Goal: Information Seeking & Learning: Find specific fact

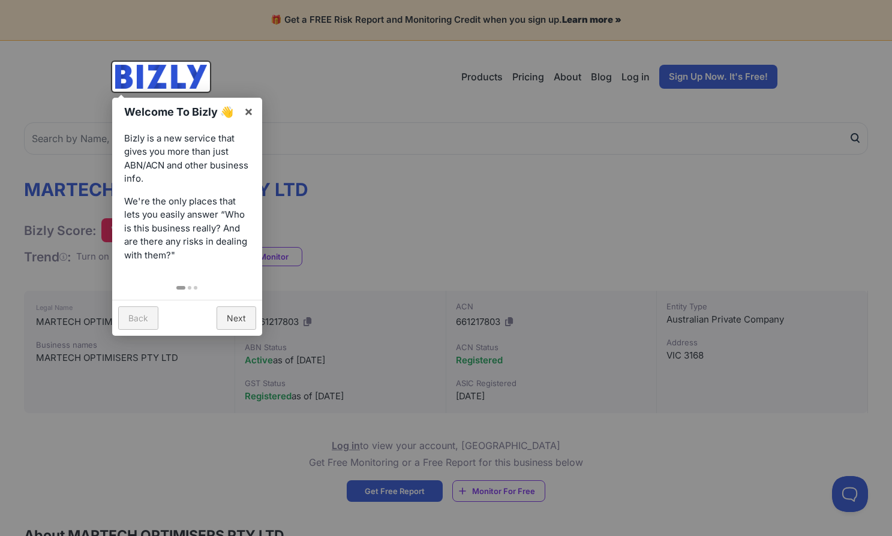
click at [439, 195] on div at bounding box center [446, 268] width 892 height 536
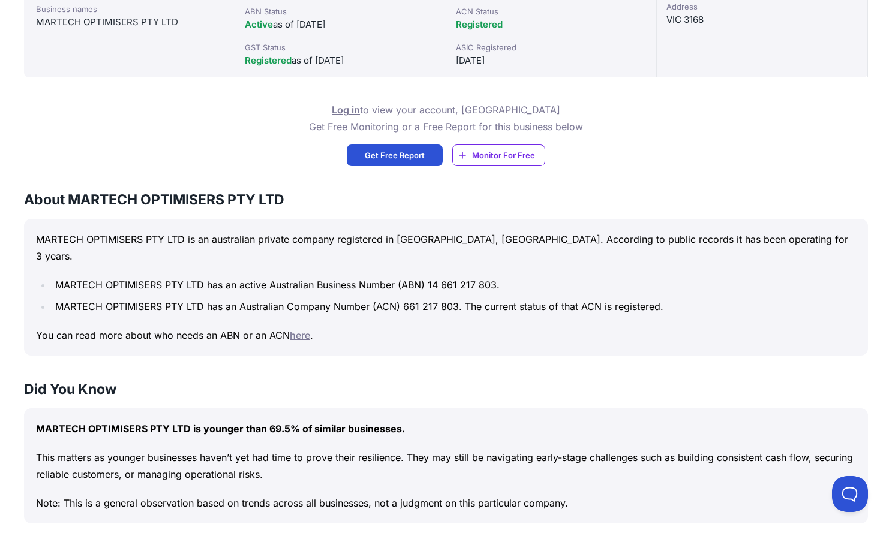
scroll to position [335, 0]
click at [268, 64] on span "Registered" at bounding box center [268, 60] width 47 height 11
click at [266, 63] on span "Registered" at bounding box center [268, 60] width 47 height 11
click at [268, 63] on span "Registered" at bounding box center [268, 60] width 47 height 11
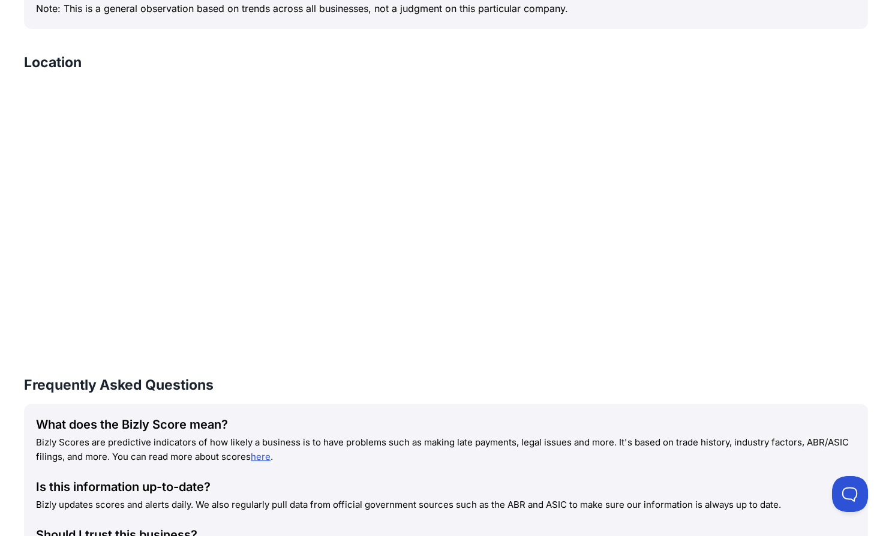
scroll to position [0, 0]
